Goal: Task Accomplishment & Management: Use online tool/utility

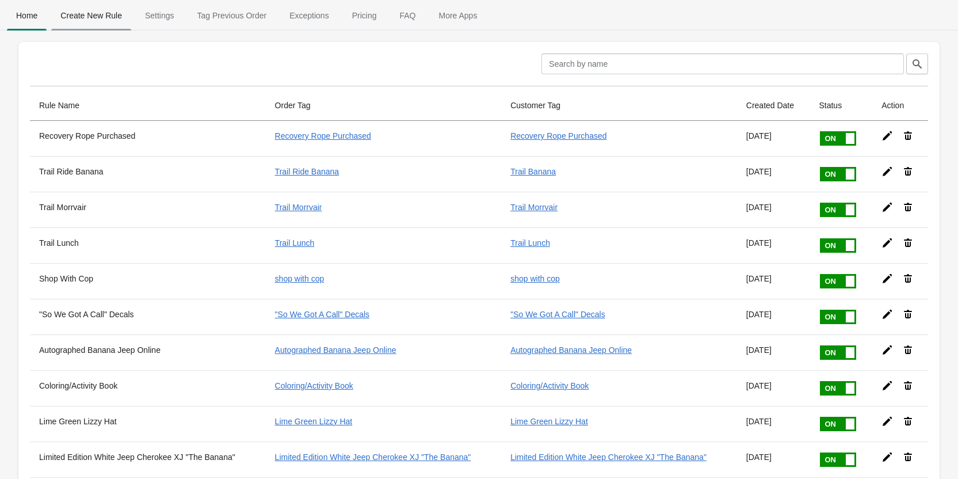
click at [96, 19] on span "Create New Rule" at bounding box center [91, 15] width 80 height 21
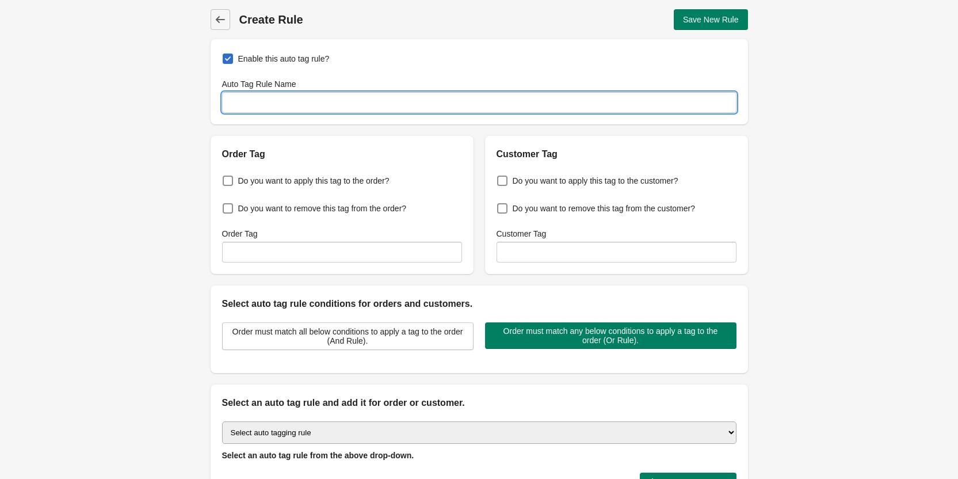
click at [260, 102] on input "Auto Tag Rule Name" at bounding box center [479, 102] width 514 height 21
type input "w"
click at [227, 102] on input "Wrecker" at bounding box center [479, 102] width 514 height 21
type input "The Wrecker"
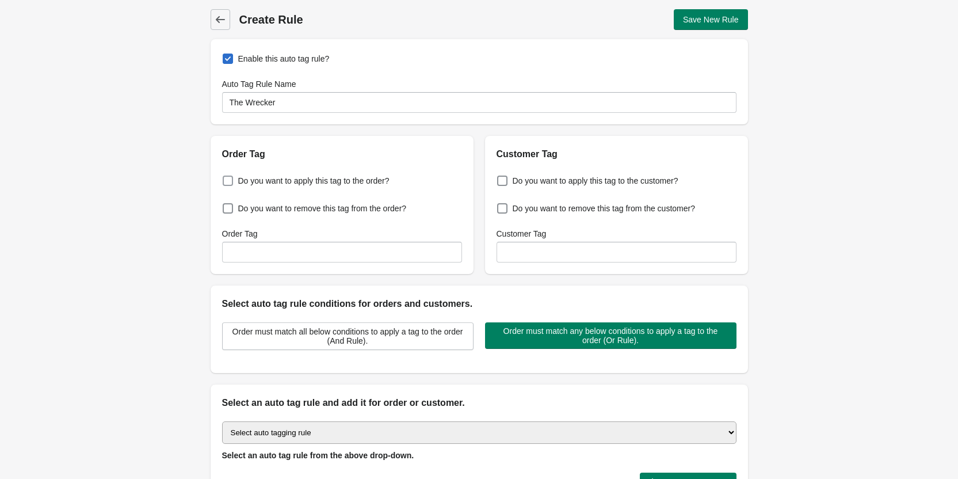
click at [228, 179] on span at bounding box center [228, 180] width 10 height 10
click at [226, 178] on input "Do you want to apply this tag to the order?" at bounding box center [225, 177] width 1 height 1
checkbox input "true"
click at [502, 180] on span at bounding box center [502, 180] width 10 height 10
click at [500, 178] on input "Do you want to apply this tag to the customer?" at bounding box center [499, 177] width 1 height 1
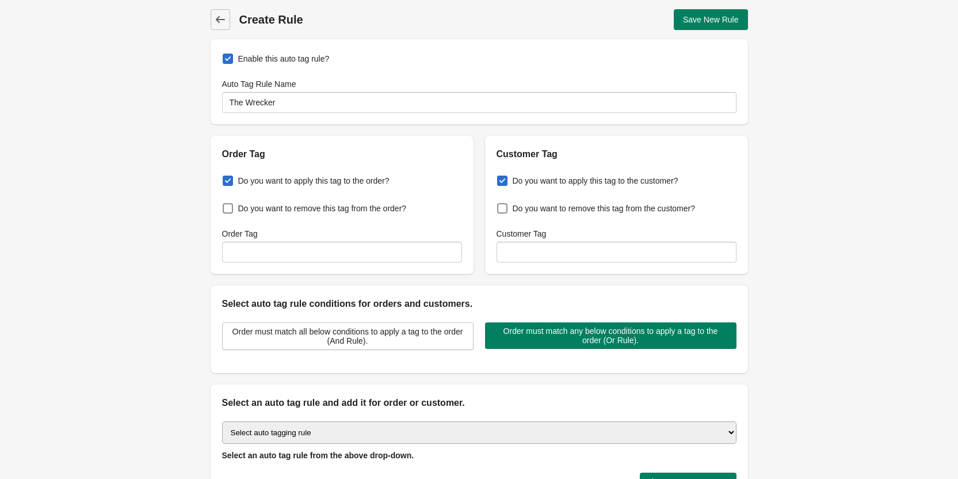
checkbox input "true"
click at [267, 257] on input "Order Tag" at bounding box center [342, 252] width 240 height 21
drag, startPoint x: 294, startPoint y: 251, endPoint x: 226, endPoint y: 253, distance: 68.5
click at [226, 253] on input "Wrecker Car" at bounding box center [342, 252] width 240 height 21
type input "Wrecker Car"
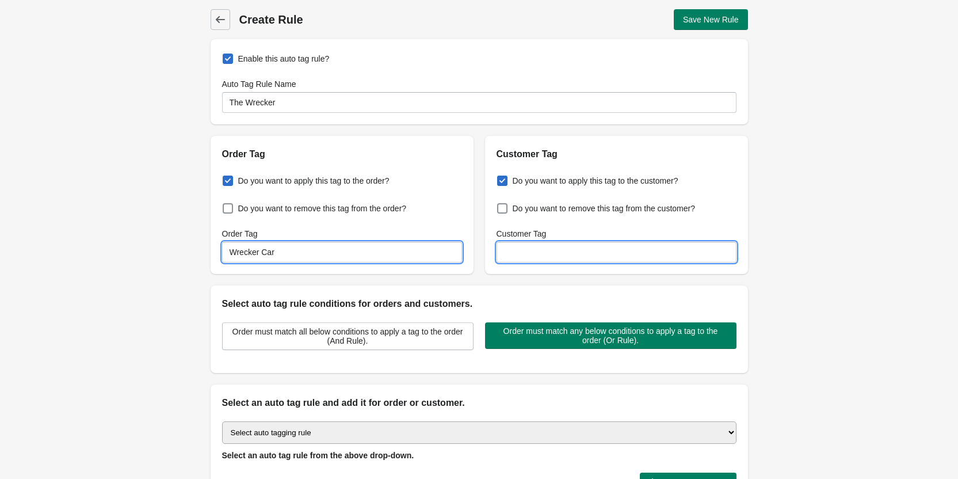
click at [521, 250] on input "Customer Tag" at bounding box center [616, 252] width 240 height 21
paste input "Wrecker Car"
type input "Wrecker Car"
click at [184, 300] on div "Back Create Rule Save New Rule Enable this auto tag rule? Auto Tag Rule Name Th…" at bounding box center [479, 278] width 958 height 557
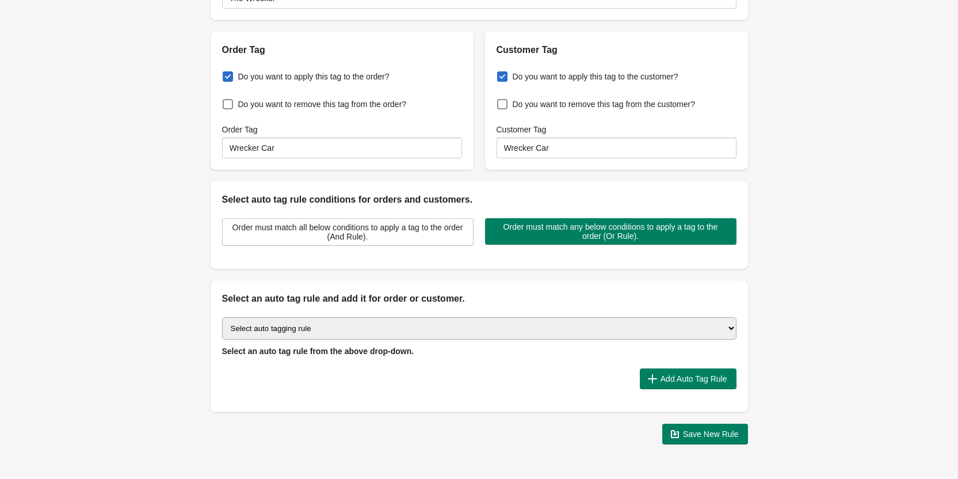
scroll to position [139, 0]
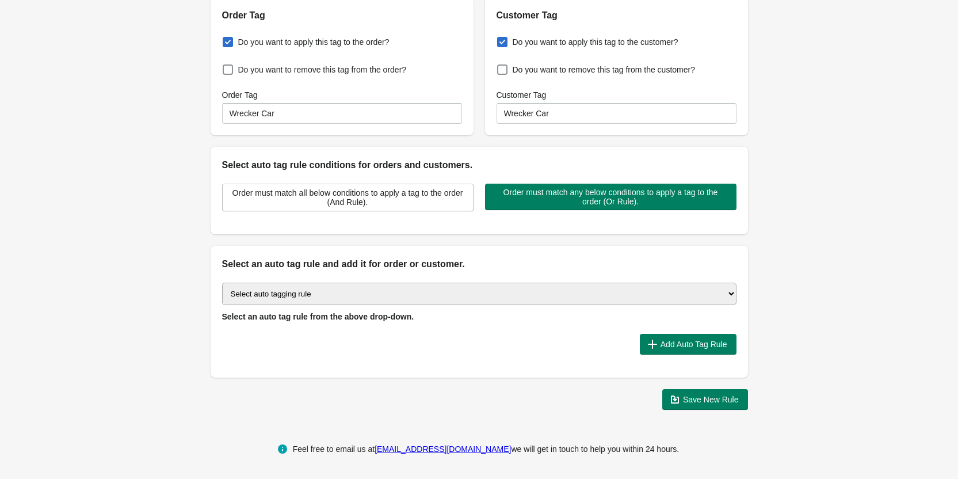
click at [296, 292] on select "Select auto tagging rule Tag by order amount Tag based on the order count (Volu…" at bounding box center [479, 293] width 514 height 22
select select "1"
click at [222, 282] on select "Select auto tagging rule Tag by order amount Tag based on the order count (Volu…" at bounding box center [479, 293] width 514 height 22
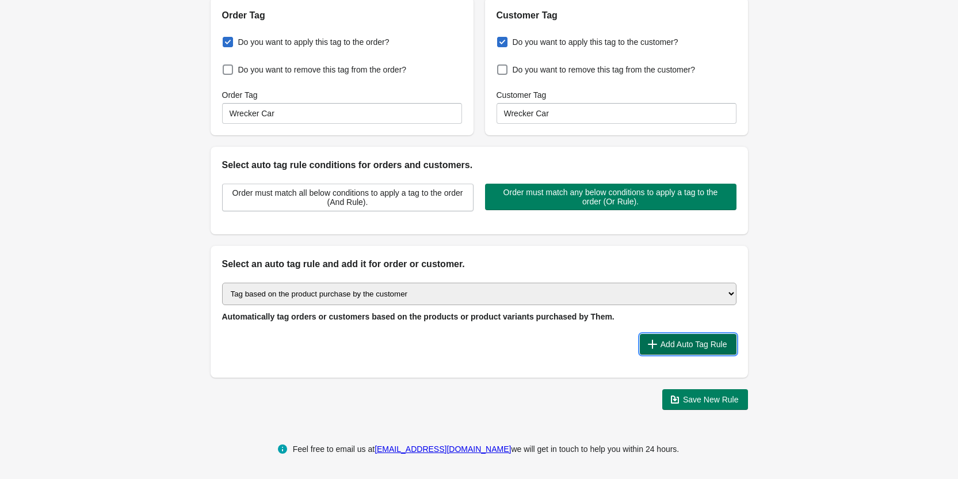
click at [708, 347] on span "Add Auto Tag Rule" at bounding box center [693, 343] width 67 height 9
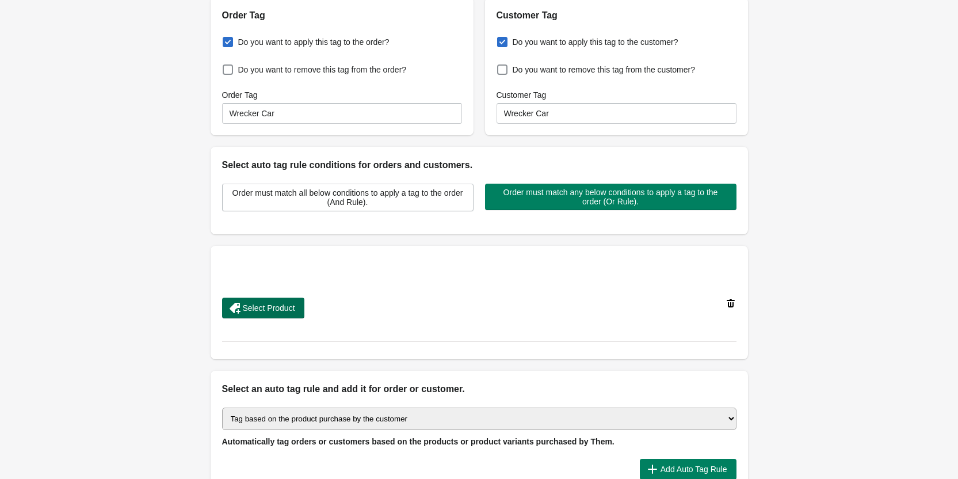
click at [258, 310] on span "Select Product" at bounding box center [269, 307] width 52 height 9
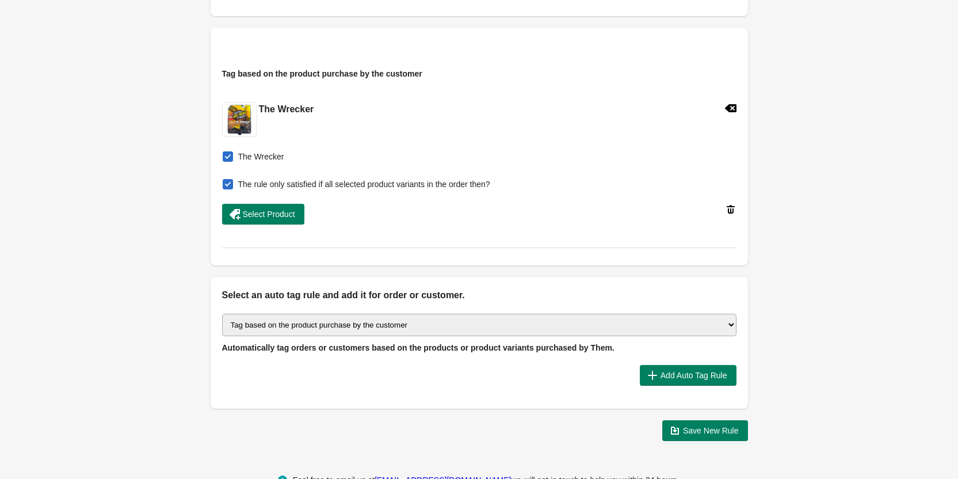
scroll to position [388, 0]
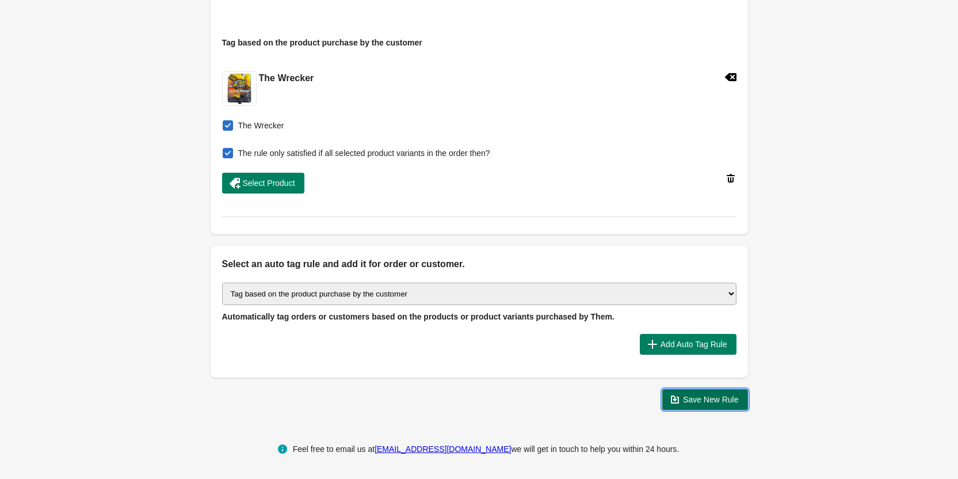
click at [732, 395] on span "Save New Rule" at bounding box center [711, 399] width 56 height 9
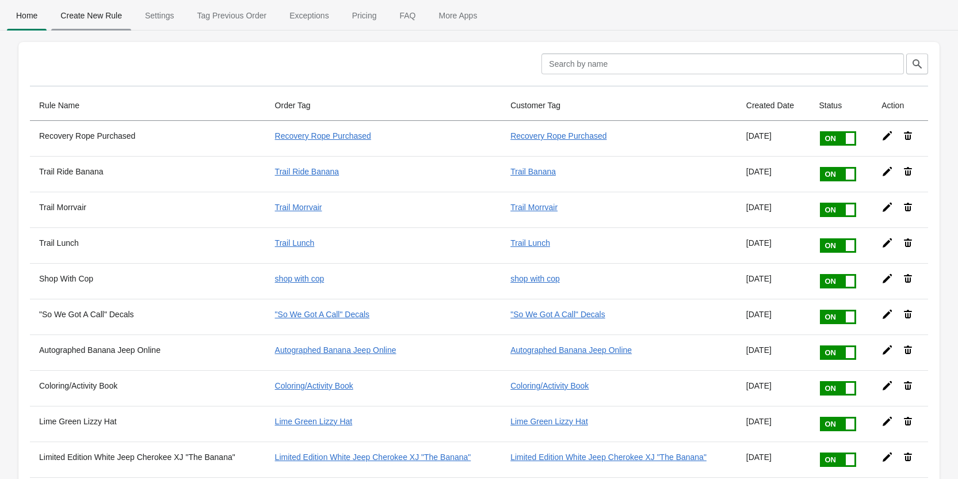
click at [87, 19] on span "Create New Rule" at bounding box center [91, 15] width 80 height 21
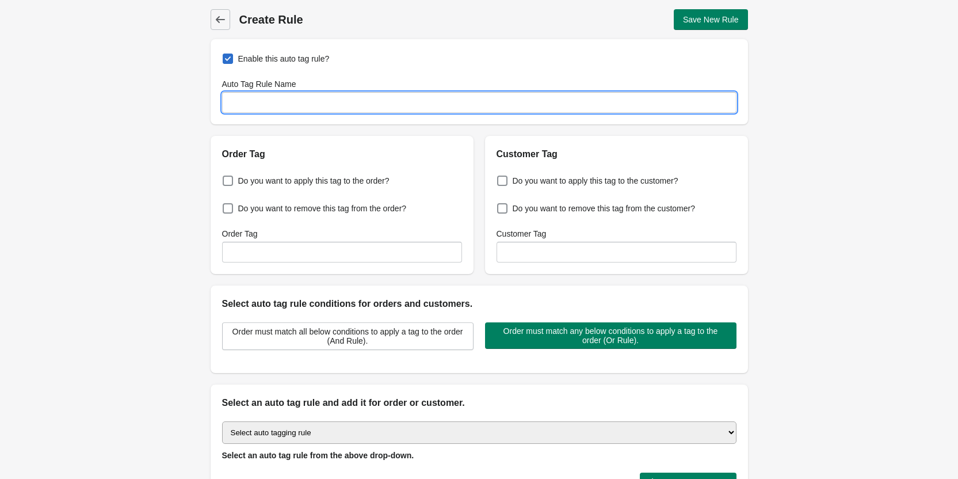
click at [246, 105] on input "Auto Tag Rule Name" at bounding box center [479, 102] width 514 height 21
type input "Super Shackle"
click at [224, 184] on span at bounding box center [228, 180] width 10 height 10
click at [225, 178] on input "Do you want to apply this tag to the order?" at bounding box center [225, 177] width 1 height 1
checkbox input "true"
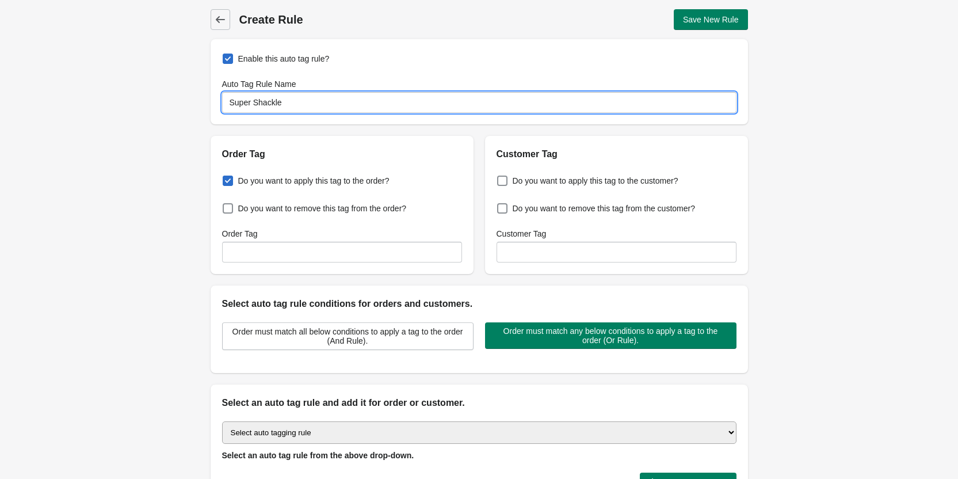
drag, startPoint x: 295, startPoint y: 105, endPoint x: 209, endPoint y: 103, distance: 85.2
click at [209, 103] on div "Back Create Rule Save New Rule Enable this auto tag rule? Auto Tag Rule Name Su…" at bounding box center [479, 278] width 574 height 557
click at [266, 257] on input "Order Tag" at bounding box center [342, 252] width 240 height 21
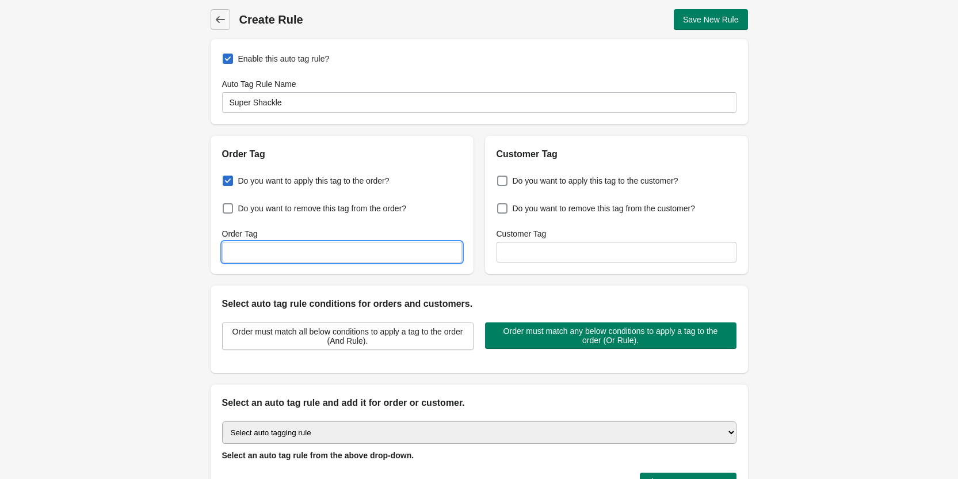
paste input "Super Shackle"
type input "Super Shackle"
click at [553, 252] on input "Customer Tag" at bounding box center [616, 252] width 240 height 21
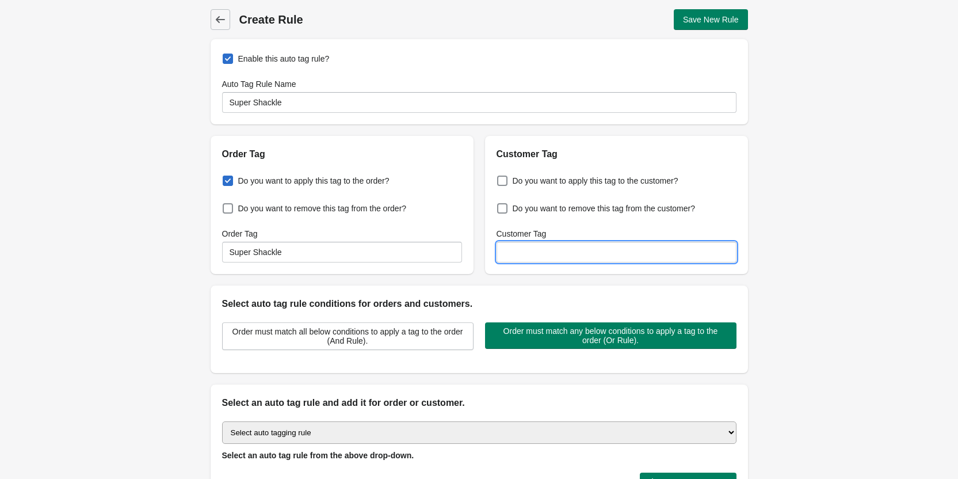
paste input "Super Shackle"
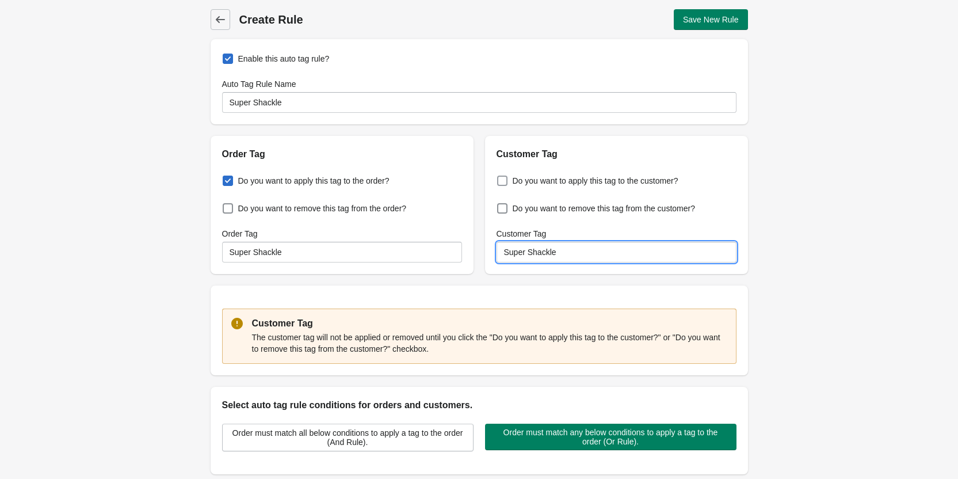
type input "Super Shackle"
click at [507, 183] on span at bounding box center [502, 181] width 12 height 12
click at [500, 178] on input "Do you want to apply this tag to the customer?" at bounding box center [499, 177] width 1 height 1
checkbox input "true"
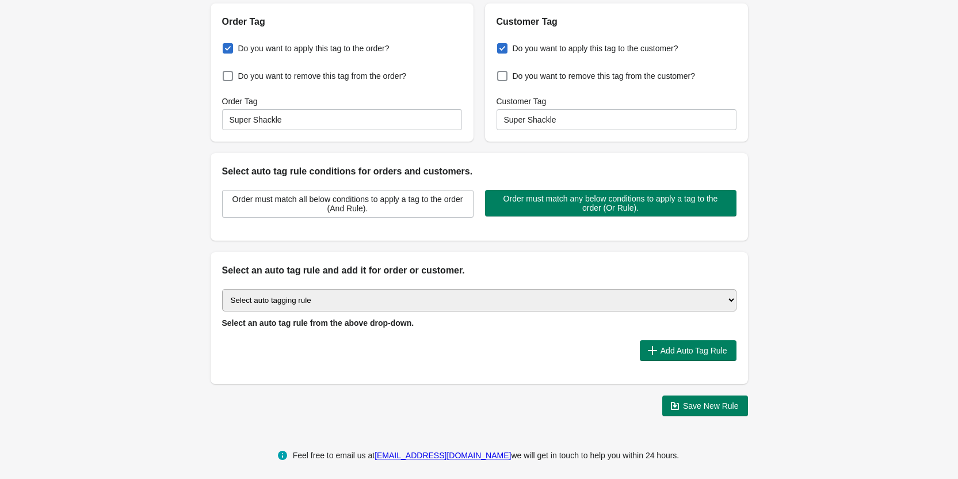
scroll to position [139, 0]
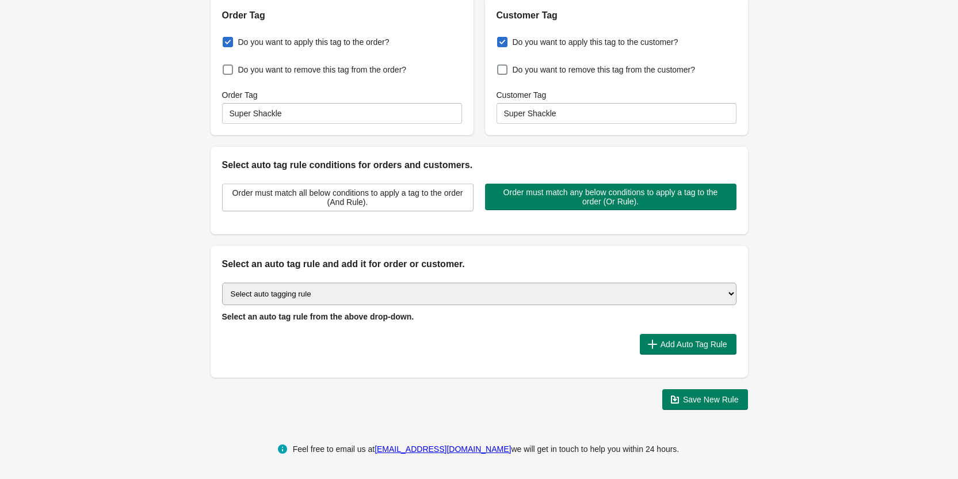
click at [313, 293] on select "Select auto tagging rule Tag by order amount Tag based on the order count (Volu…" at bounding box center [479, 293] width 514 height 22
select select "1"
click at [222, 282] on select "Select auto tagging rule Tag by order amount Tag based on the order count (Volu…" at bounding box center [479, 293] width 514 height 22
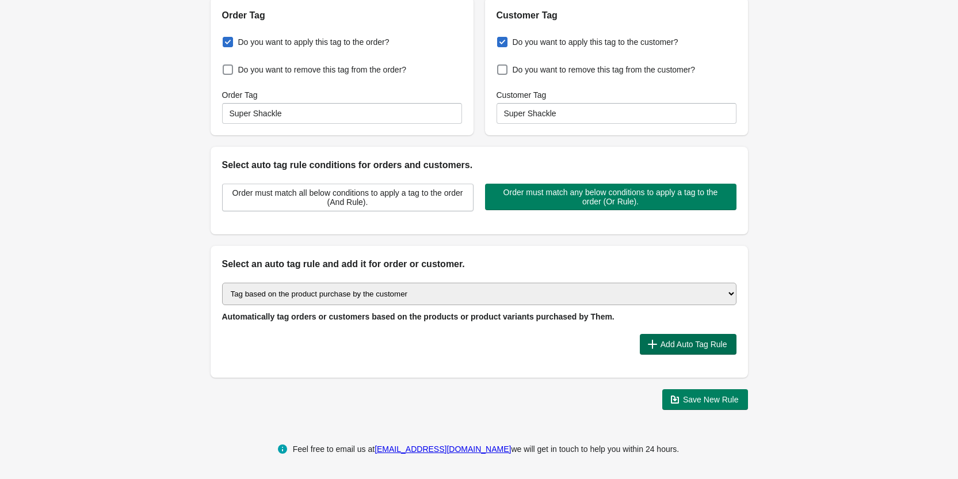
click at [679, 341] on span "Add Auto Tag Rule" at bounding box center [693, 343] width 67 height 9
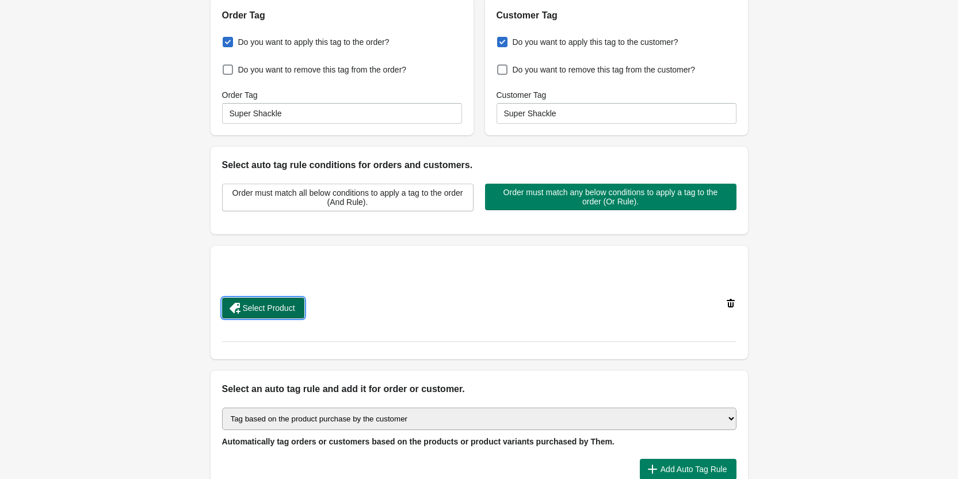
click at [282, 305] on span "Select Product" at bounding box center [269, 307] width 52 height 9
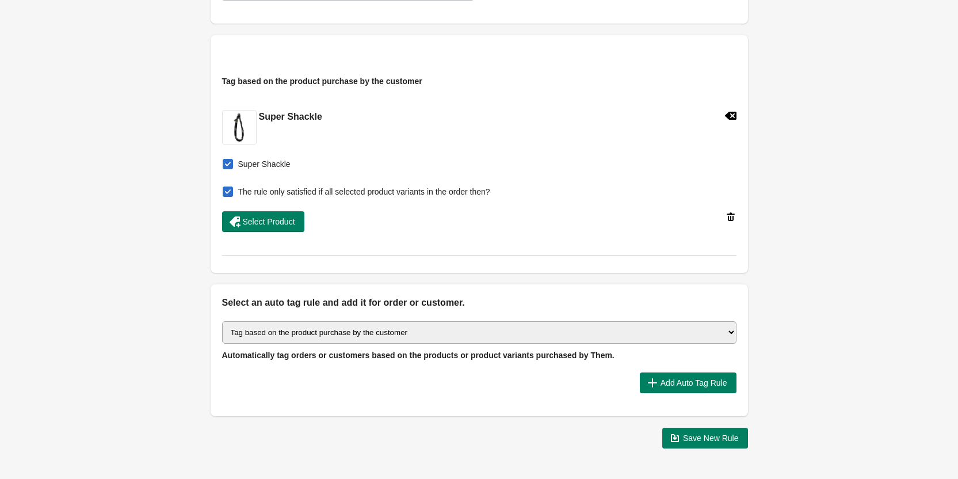
scroll to position [369, 0]
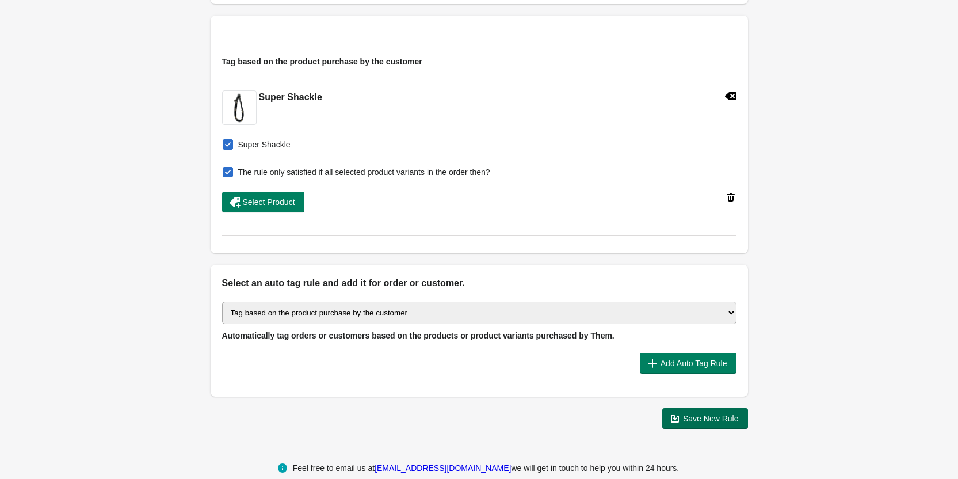
click at [713, 414] on span "Save New Rule" at bounding box center [711, 418] width 56 height 9
